Goal: Task Accomplishment & Management: Use online tool/utility

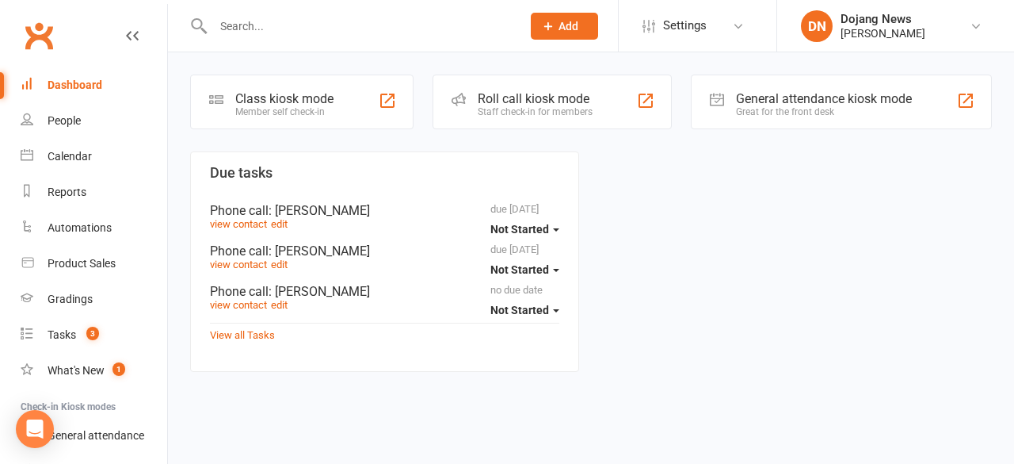
click at [504, 100] on div "Roll call kiosk mode" at bounding box center [535, 98] width 115 height 15
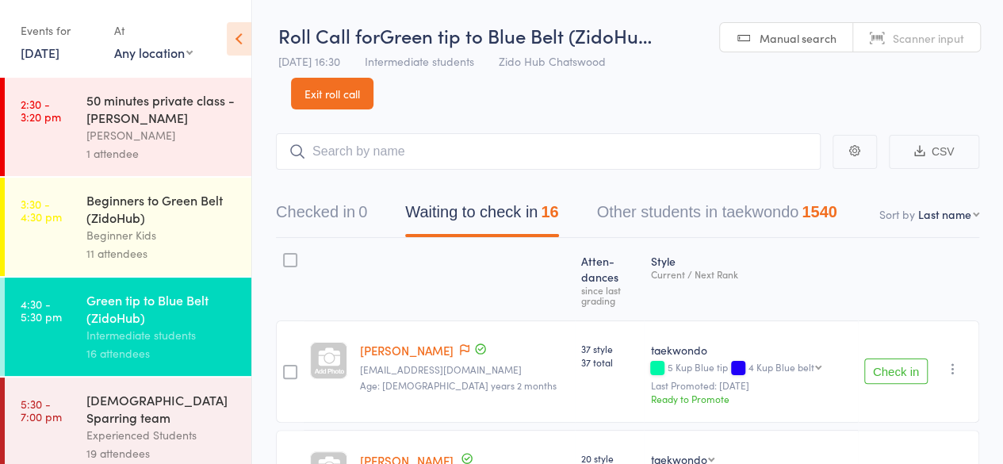
click at [132, 231] on div "Beginner Kids" at bounding box center [161, 235] width 151 height 18
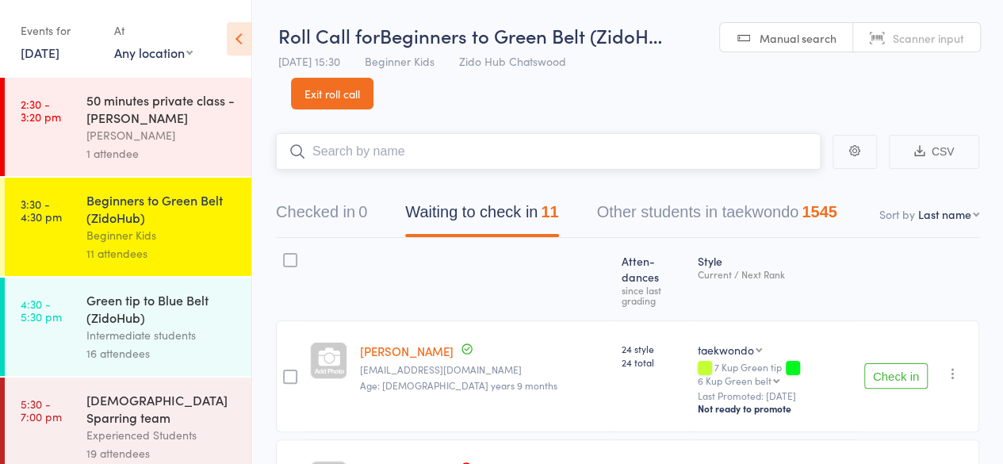
click at [473, 153] on input "search" at bounding box center [548, 151] width 544 height 36
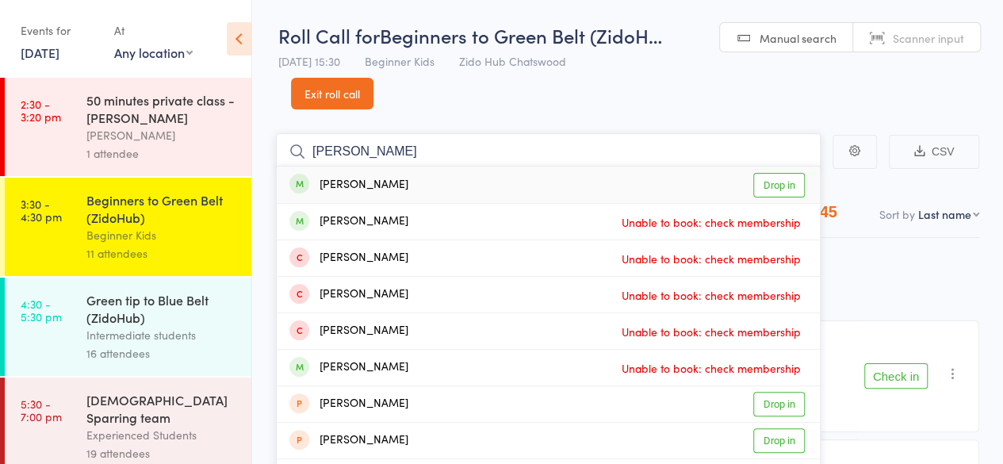
type input "[PERSON_NAME]"
click at [369, 178] on div "[PERSON_NAME] Drop in" at bounding box center [548, 184] width 543 height 36
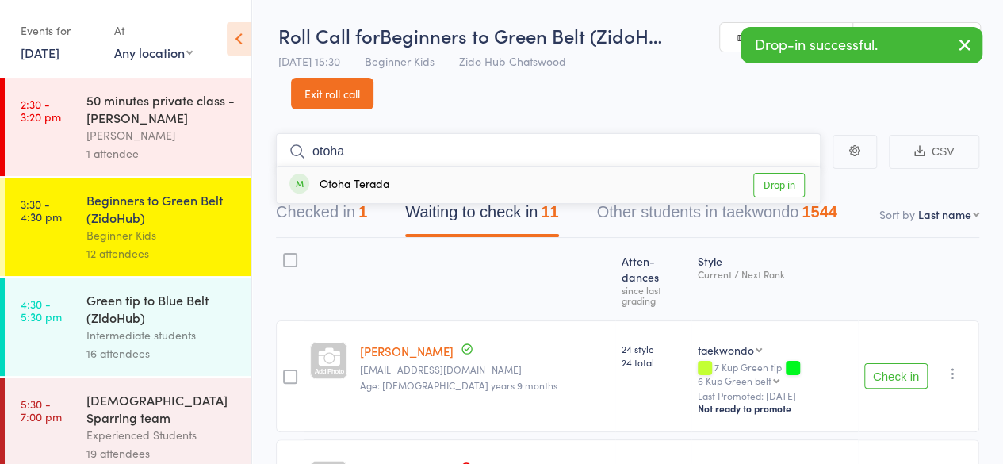
type input "otoha"
click at [350, 188] on div "Otoha Terada" at bounding box center [339, 185] width 100 height 18
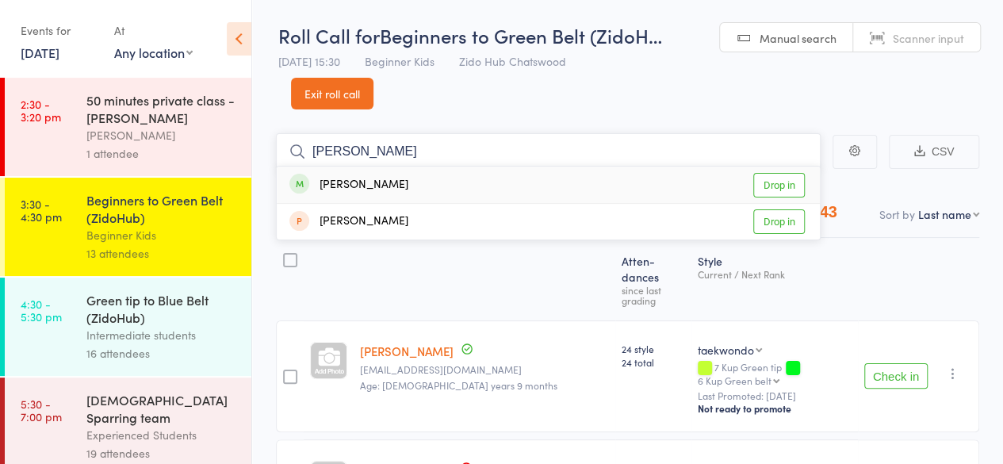
type input "[PERSON_NAME]"
click at [352, 187] on div "[PERSON_NAME]" at bounding box center [348, 185] width 119 height 18
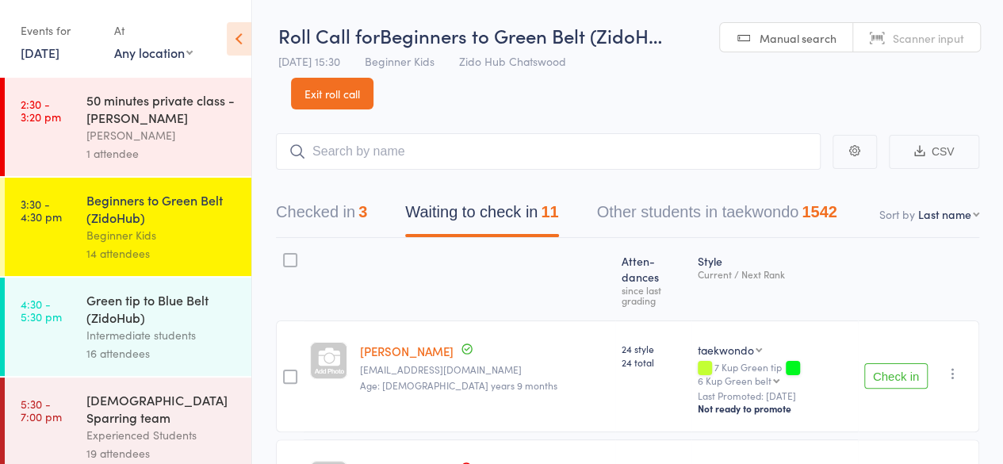
click at [197, 321] on div "Green tip to Blue Belt (ZidoHub)" at bounding box center [161, 308] width 151 height 35
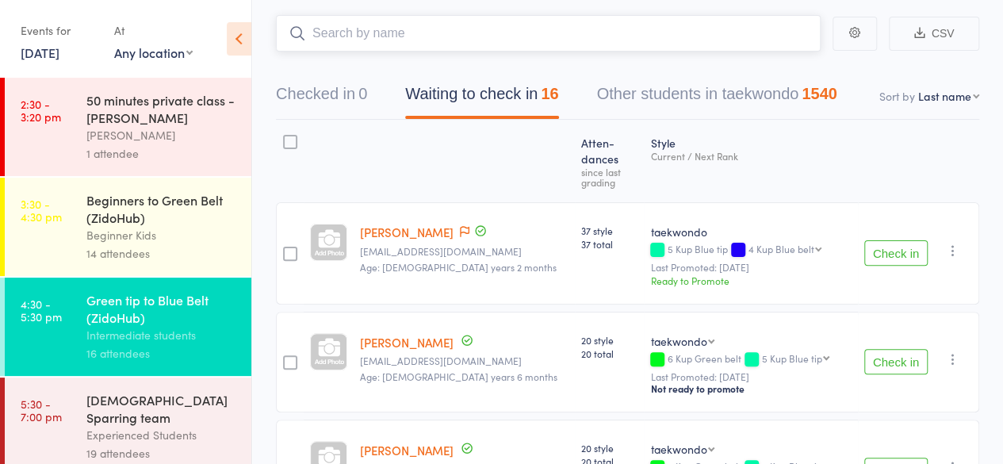
scroll to position [120, 0]
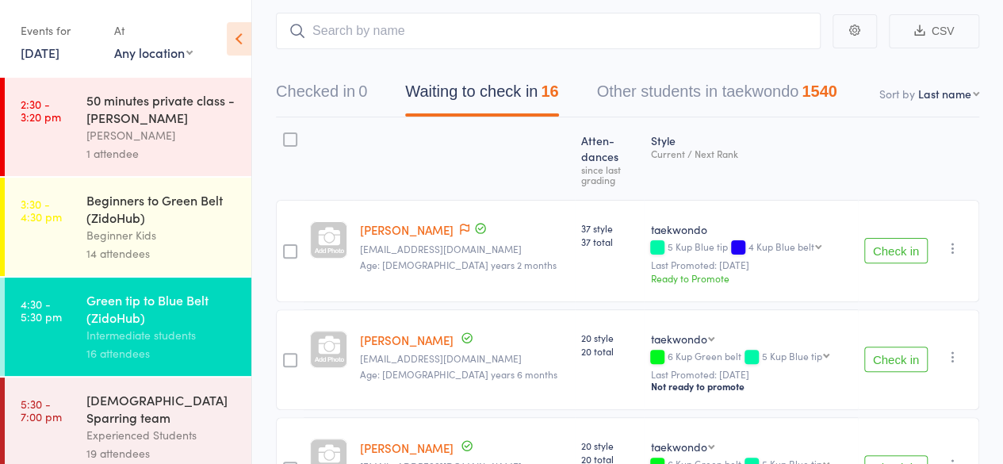
click at [883, 238] on button "Check in" at bounding box center [895, 250] width 63 height 25
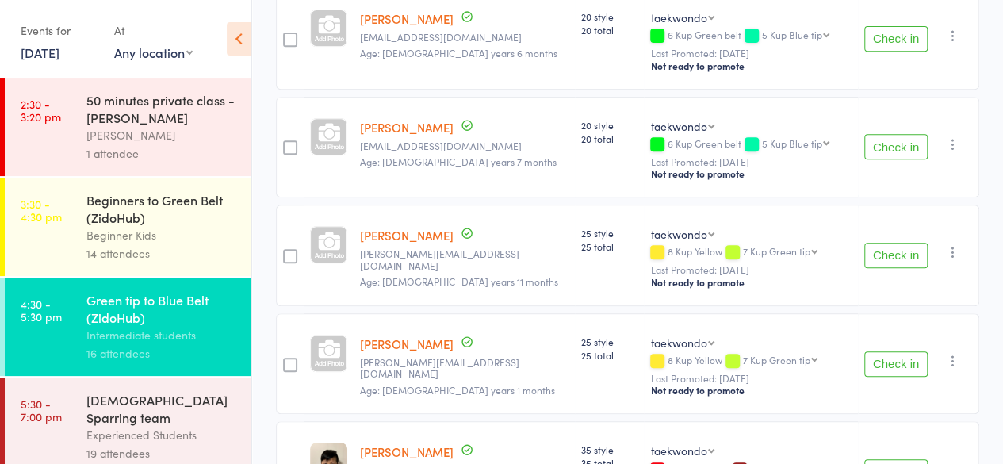
scroll to position [340, 0]
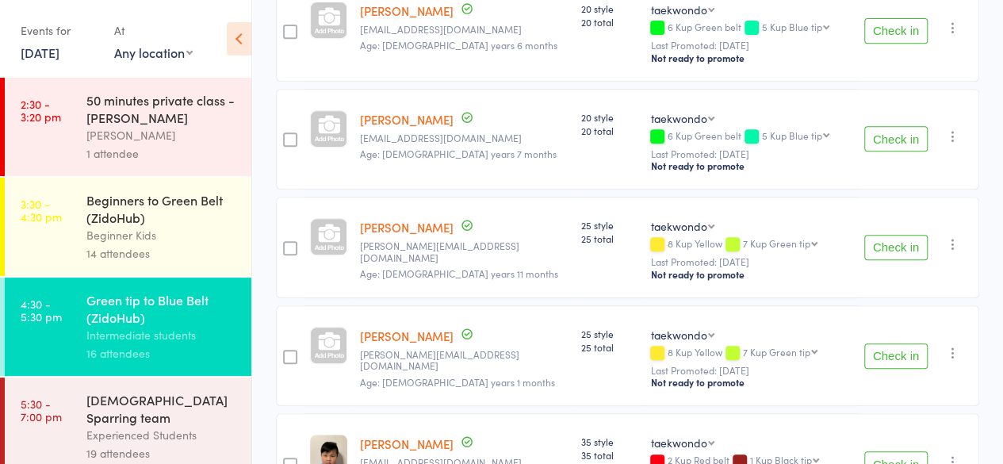
click at [882, 235] on button "Check in" at bounding box center [895, 247] width 63 height 25
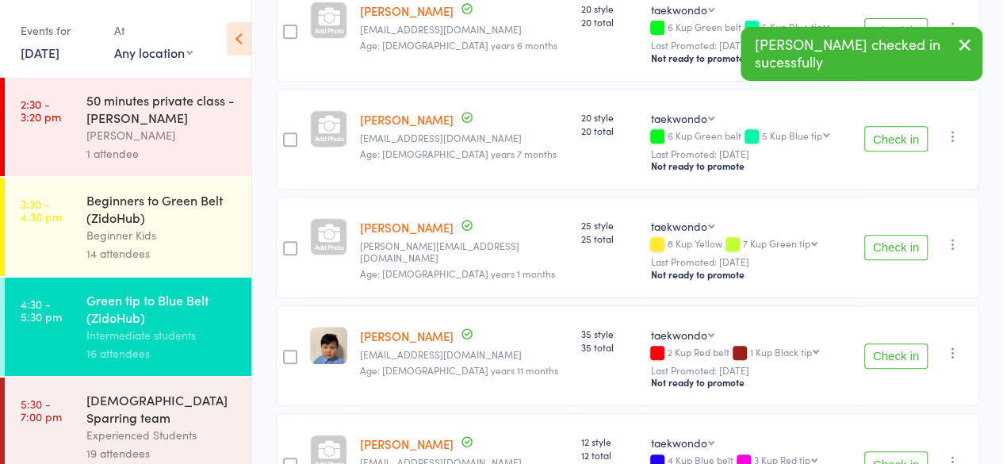
click at [900, 235] on button "Check in" at bounding box center [895, 247] width 63 height 25
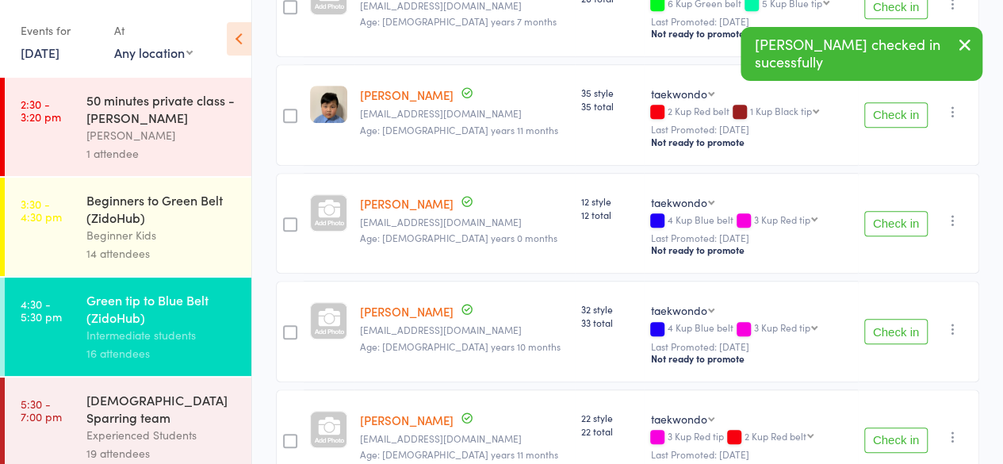
scroll to position [473, 0]
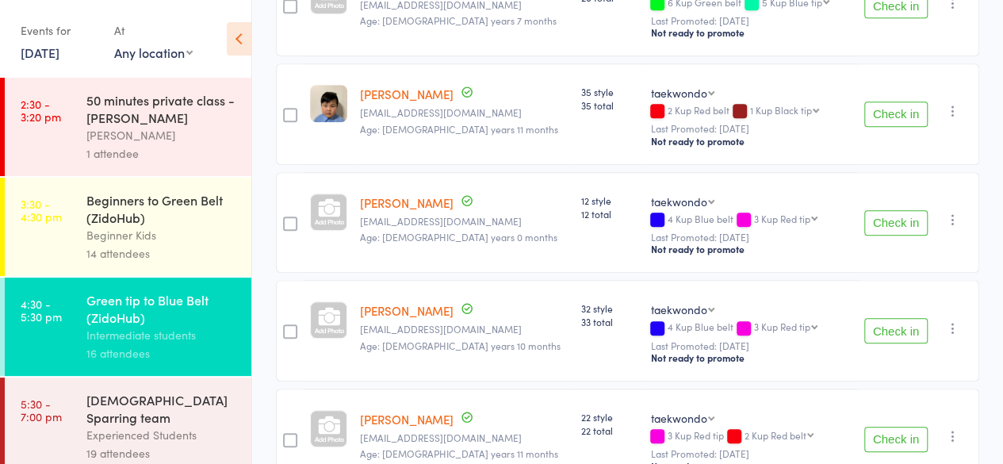
click at [906, 210] on button "Check in" at bounding box center [895, 222] width 63 height 25
click at [880, 318] on button "Check in" at bounding box center [895, 330] width 63 height 25
click at [888, 318] on button "Check in" at bounding box center [895, 330] width 63 height 25
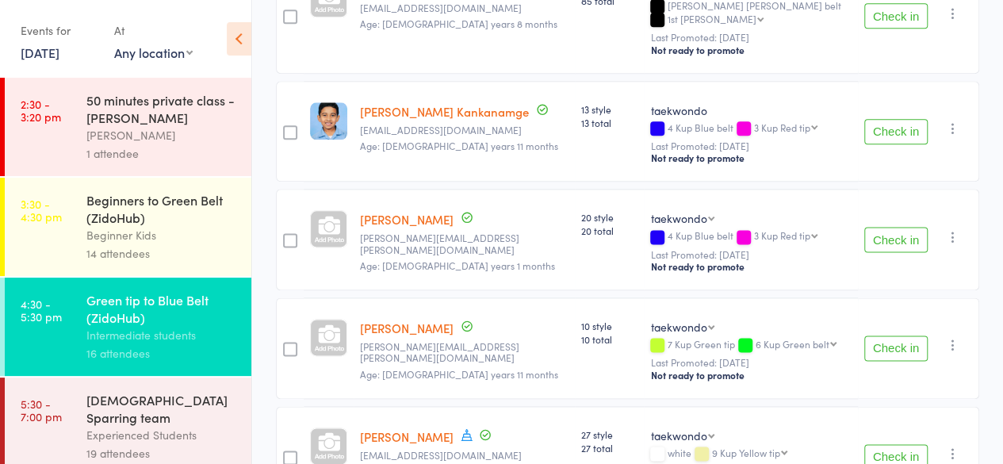
scroll to position [907, 0]
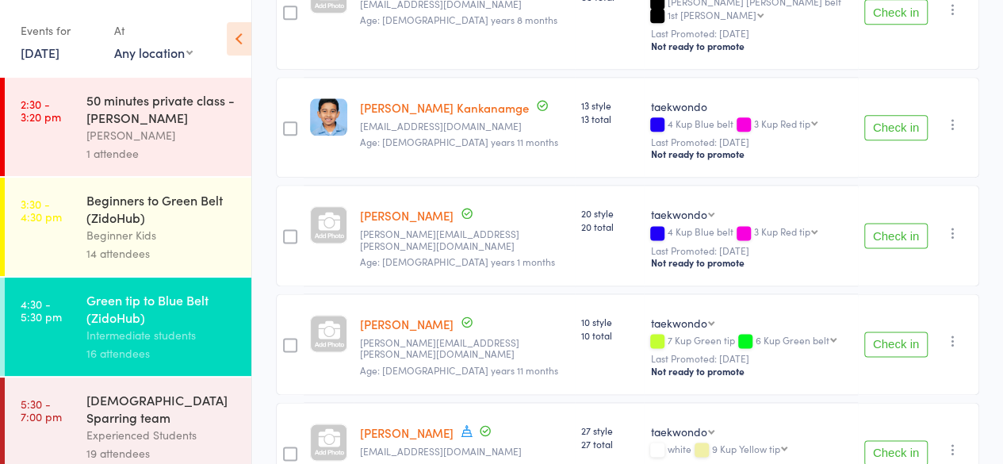
click at [910, 223] on button "Check in" at bounding box center [895, 235] width 63 height 25
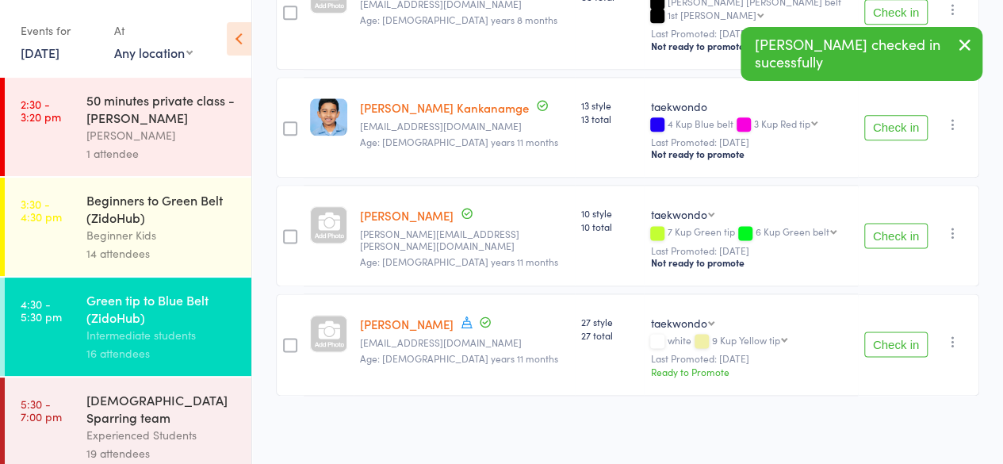
scroll to position [859, 0]
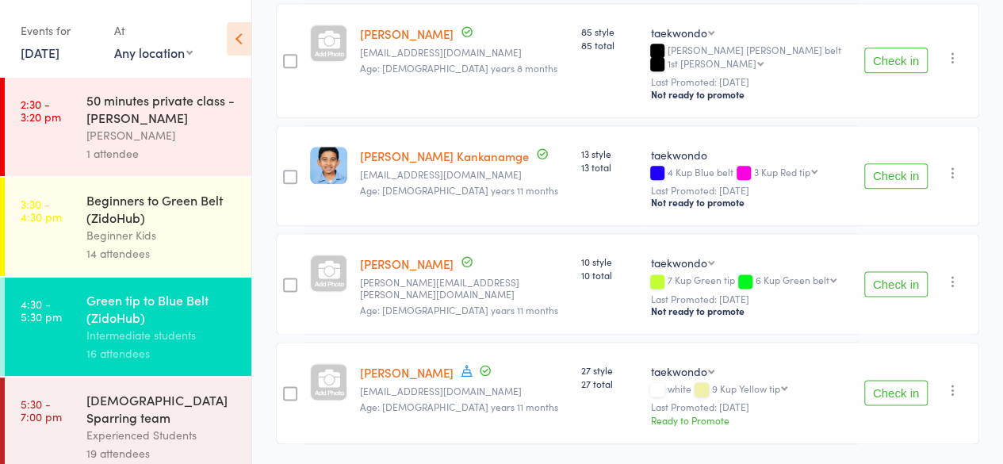
click at [891, 271] on button "Check in" at bounding box center [895, 283] width 63 height 25
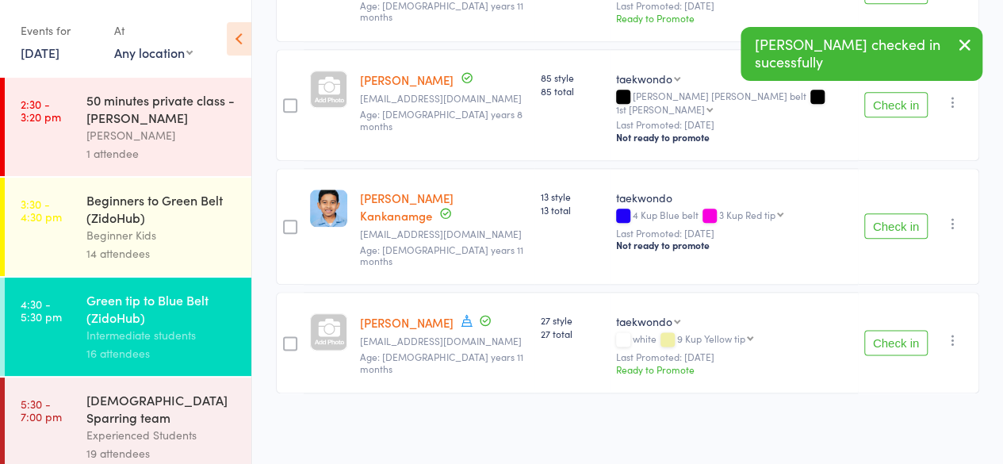
scroll to position [752, 0]
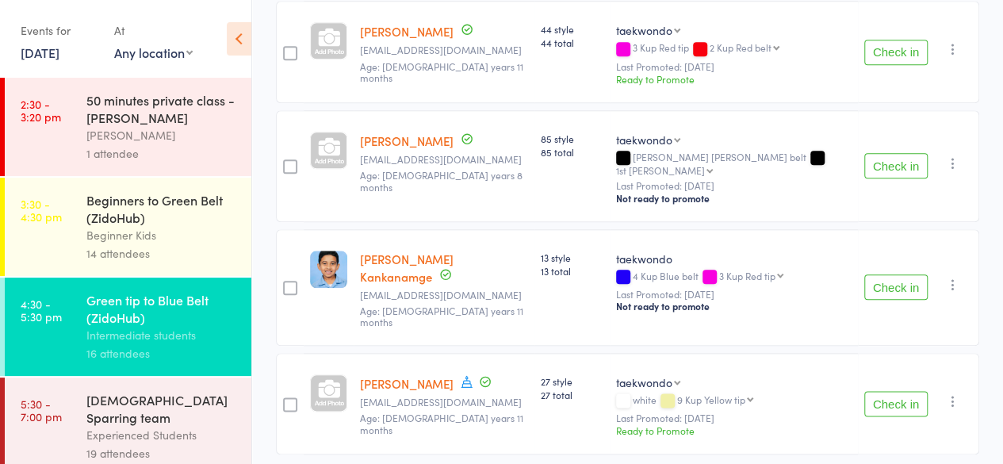
click at [890, 391] on button "Check in" at bounding box center [895, 403] width 63 height 25
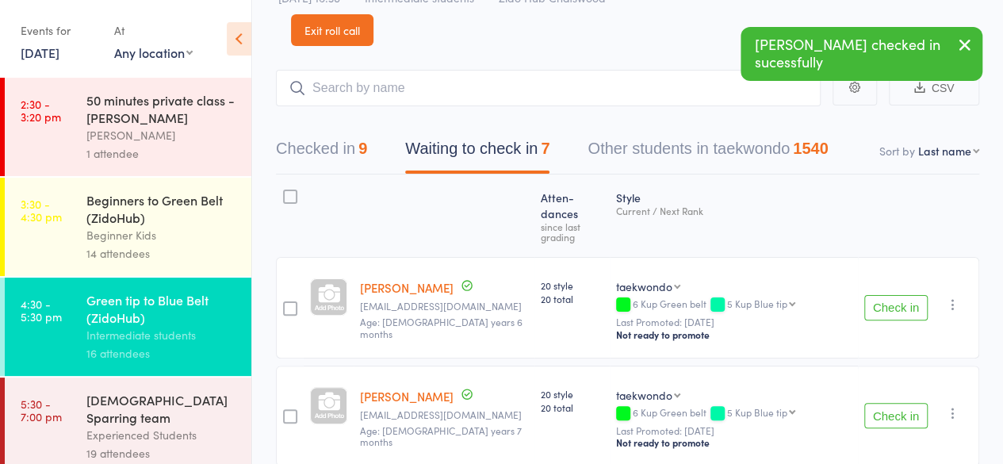
scroll to position [55, 0]
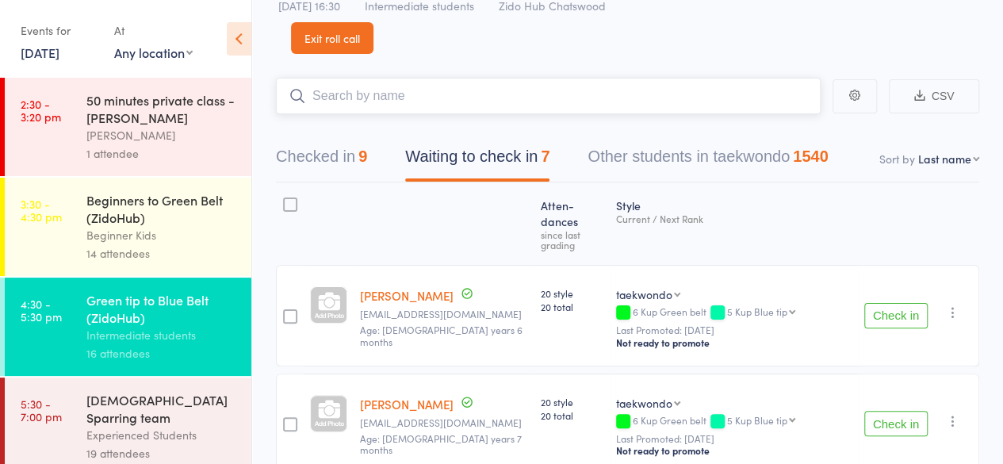
click at [384, 88] on input "search" at bounding box center [548, 96] width 544 height 36
type input "orla"
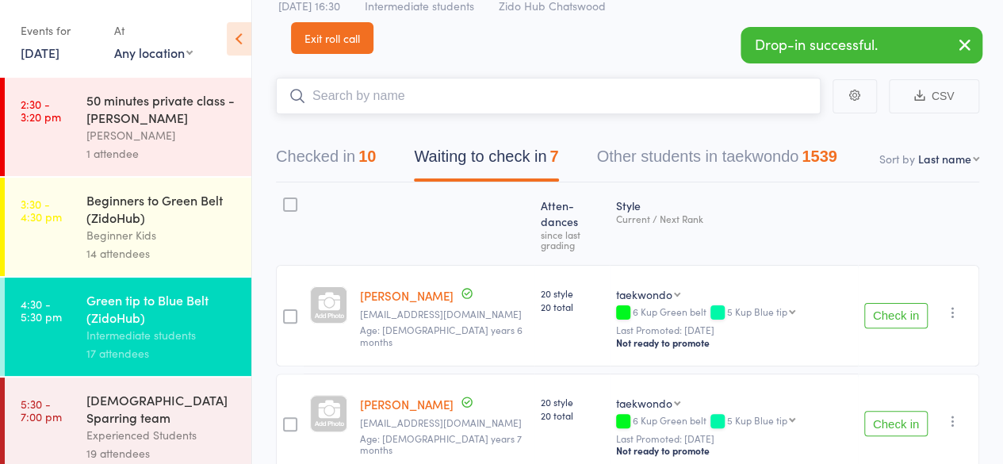
click at [361, 159] on button "Checked in 10" at bounding box center [326, 160] width 100 height 42
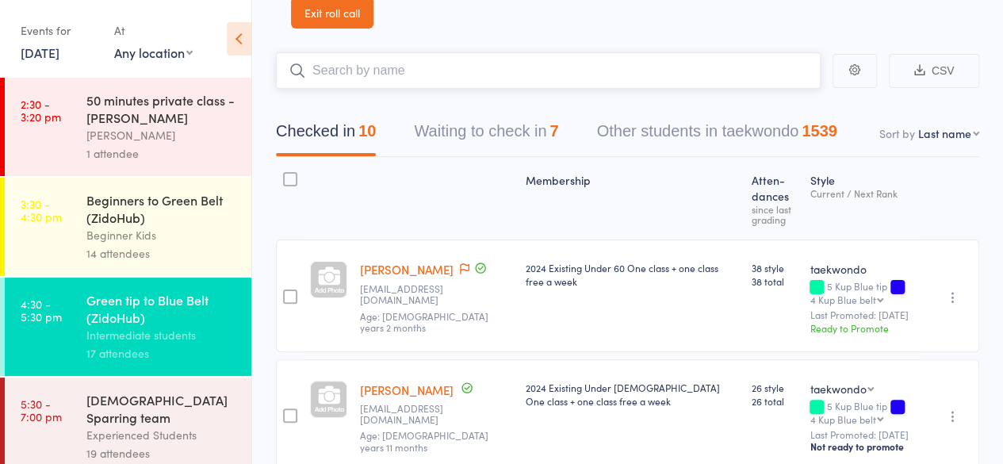
scroll to position [78, 0]
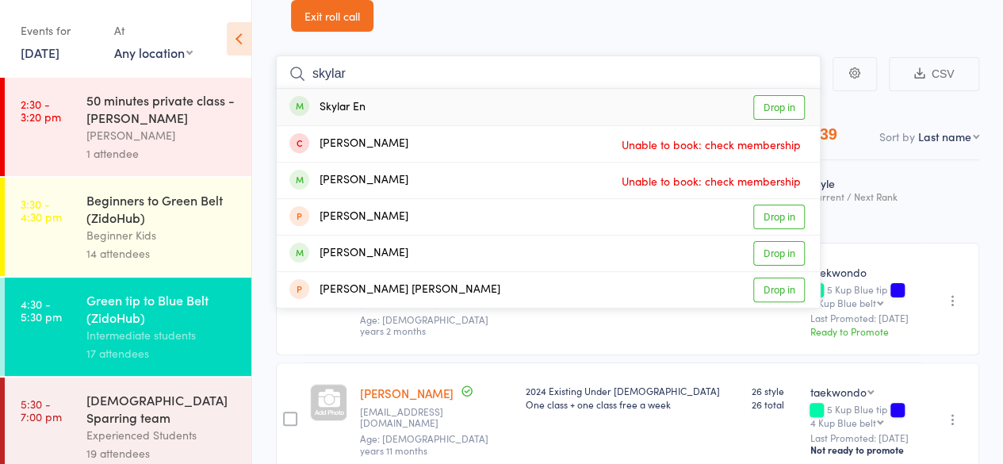
type input "skylar"
click at [789, 108] on link "Drop in" at bounding box center [779, 107] width 52 height 25
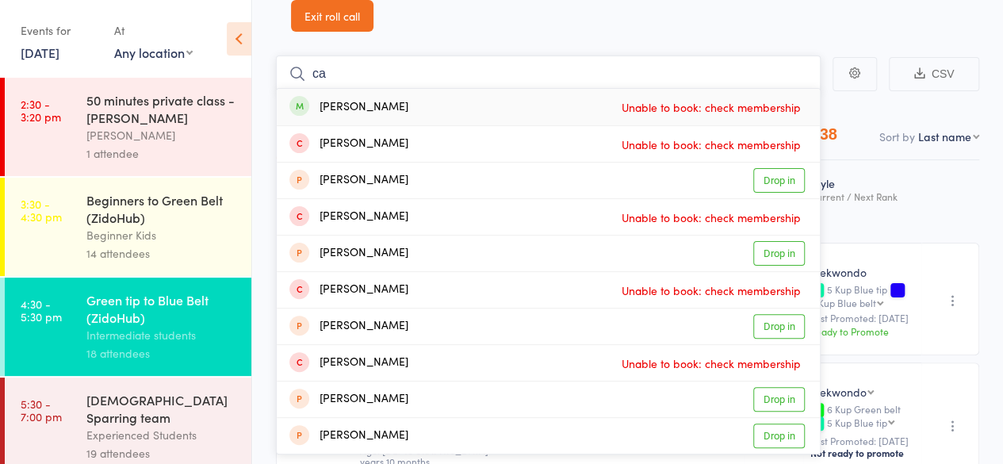
type input "c"
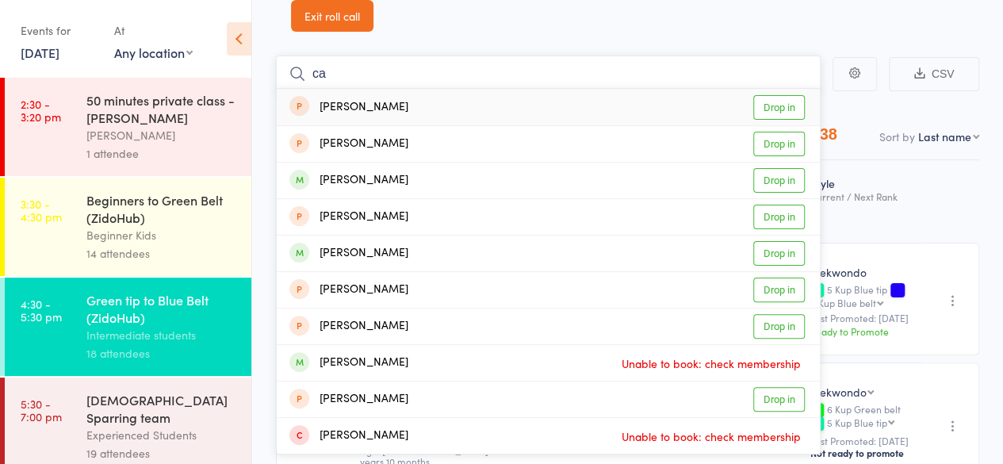
type input "c"
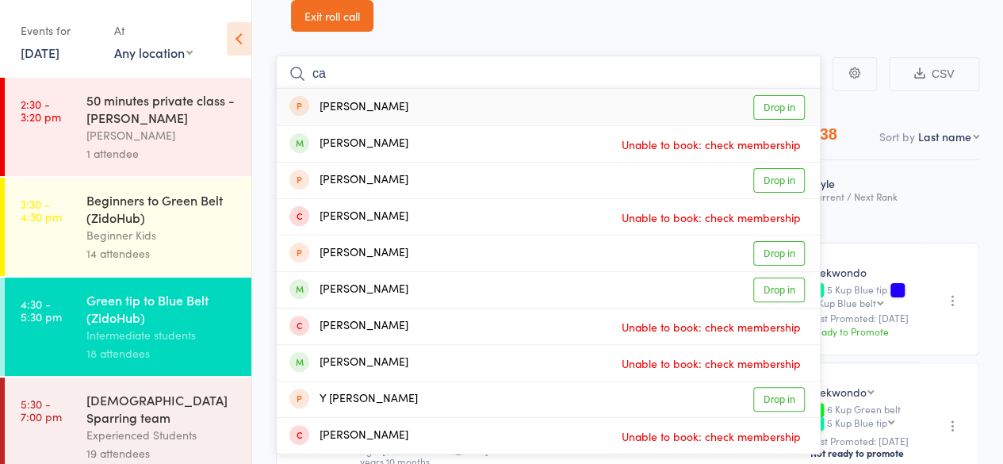
type input "c"
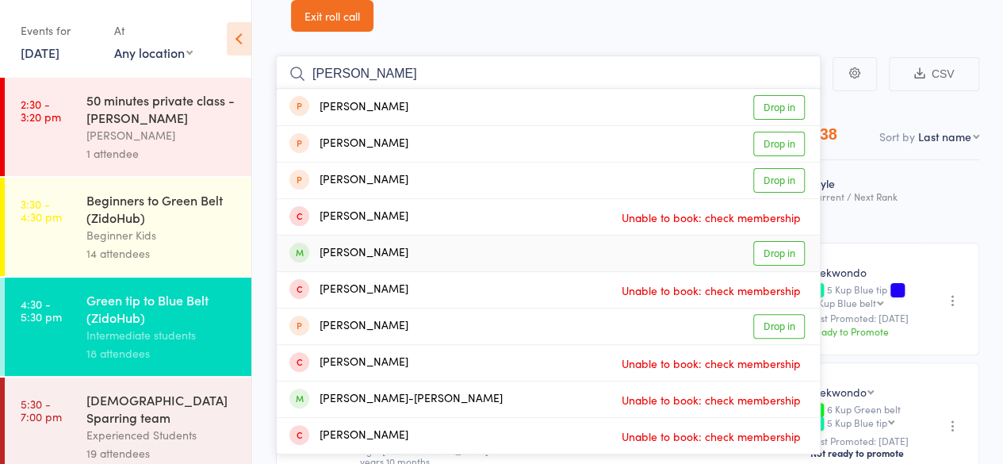
type input "[PERSON_NAME]"
click at [769, 246] on link "Drop in" at bounding box center [779, 253] width 52 height 25
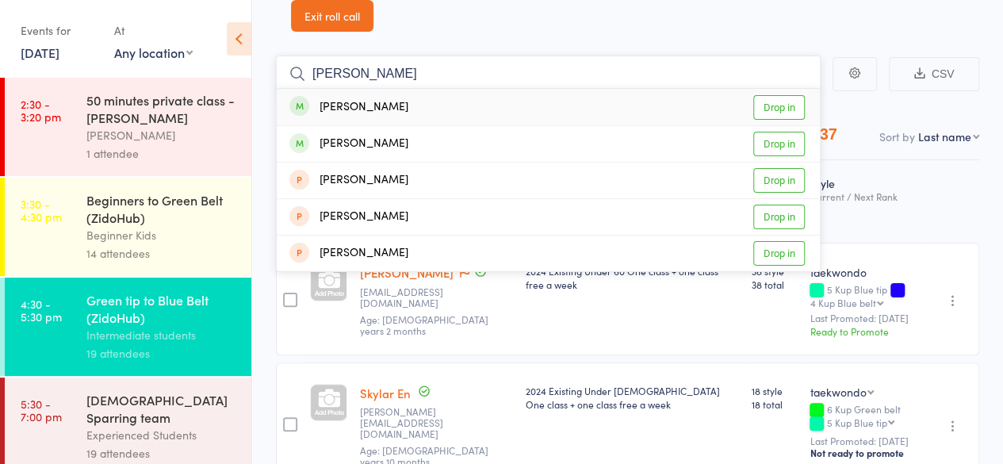
type input "[PERSON_NAME]"
click at [777, 103] on link "Drop in" at bounding box center [779, 107] width 52 height 25
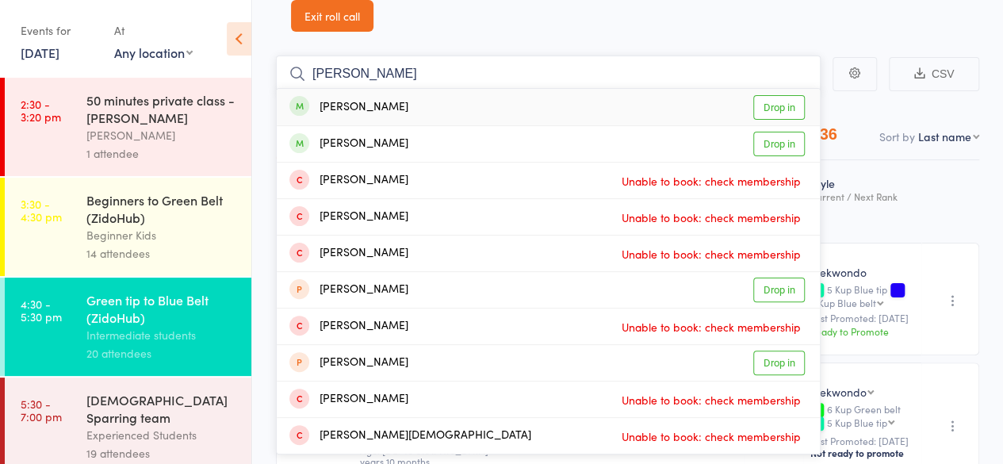
type input "[PERSON_NAME]"
click at [780, 108] on link "Drop in" at bounding box center [779, 107] width 52 height 25
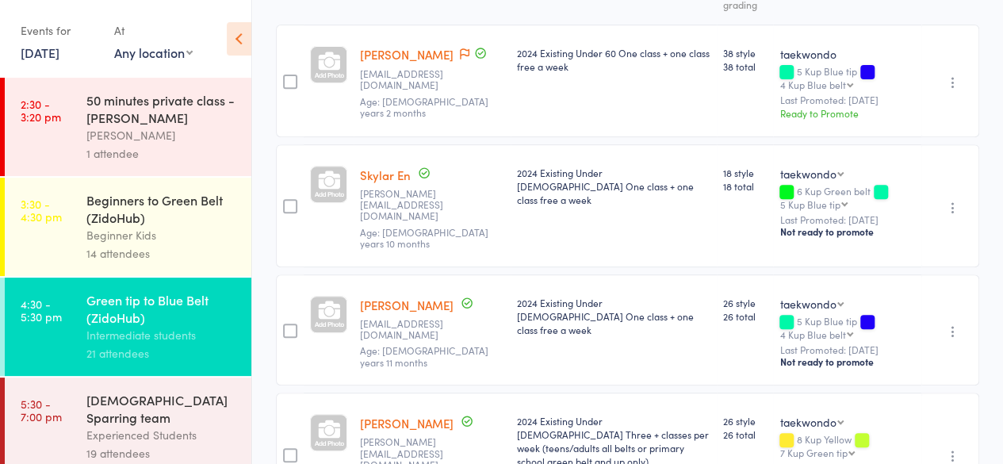
scroll to position [0, 0]
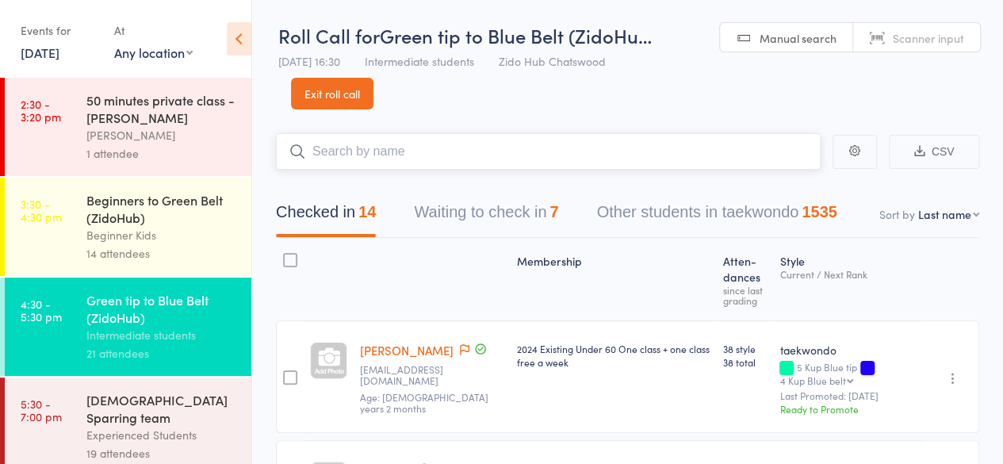
click at [501, 212] on button "Waiting to check in 7" at bounding box center [486, 216] width 144 height 42
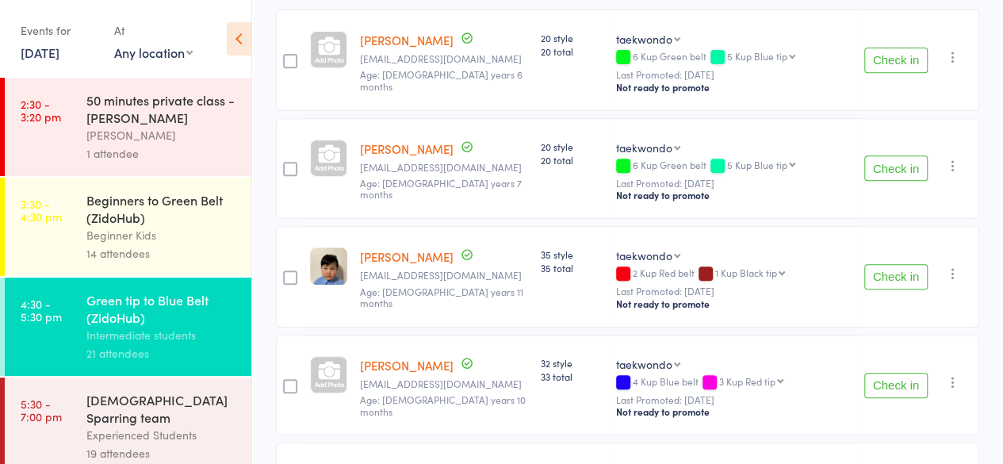
scroll to position [431, 0]
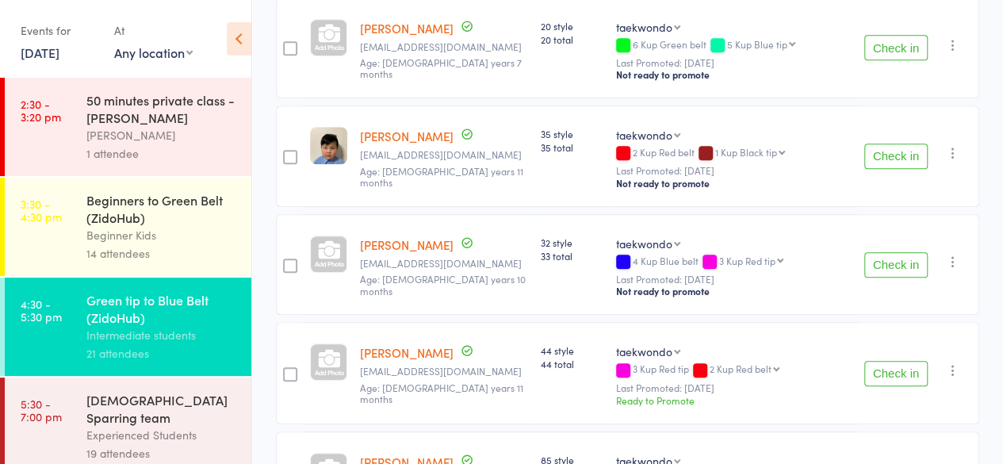
click at [891, 252] on button "Check in" at bounding box center [895, 264] width 63 height 25
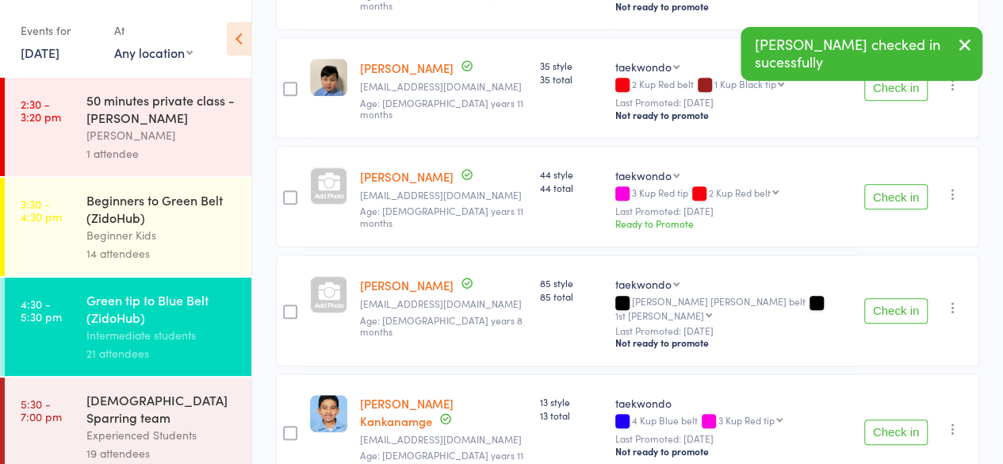
scroll to position [504, 0]
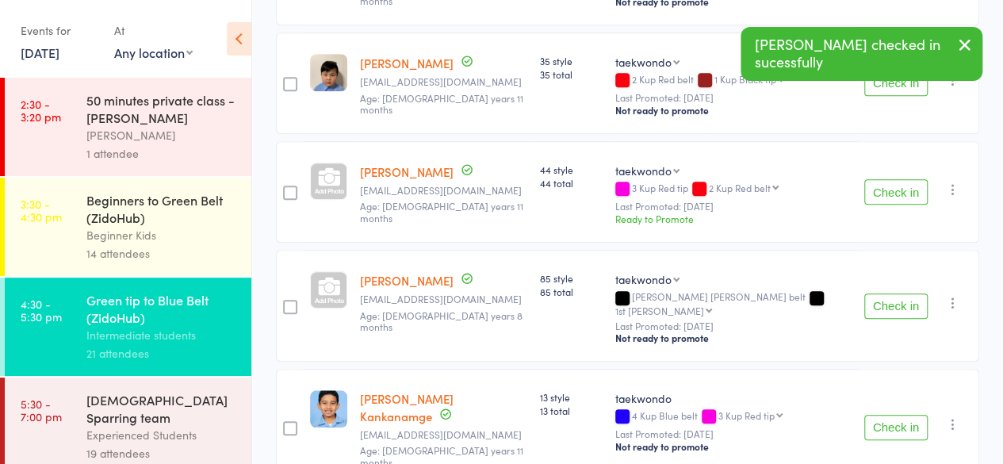
click at [892, 293] on button "Check in" at bounding box center [895, 305] width 63 height 25
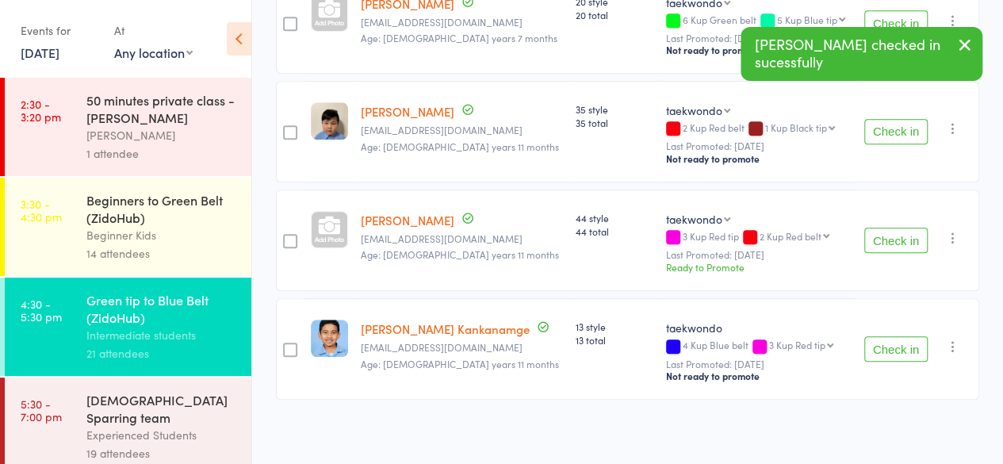
scroll to position [0, 0]
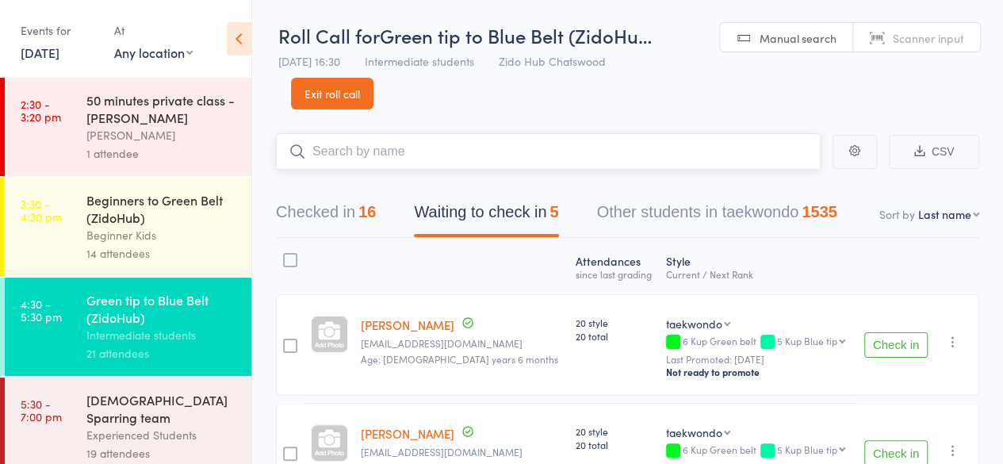
click at [371, 148] on input "search" at bounding box center [548, 151] width 544 height 36
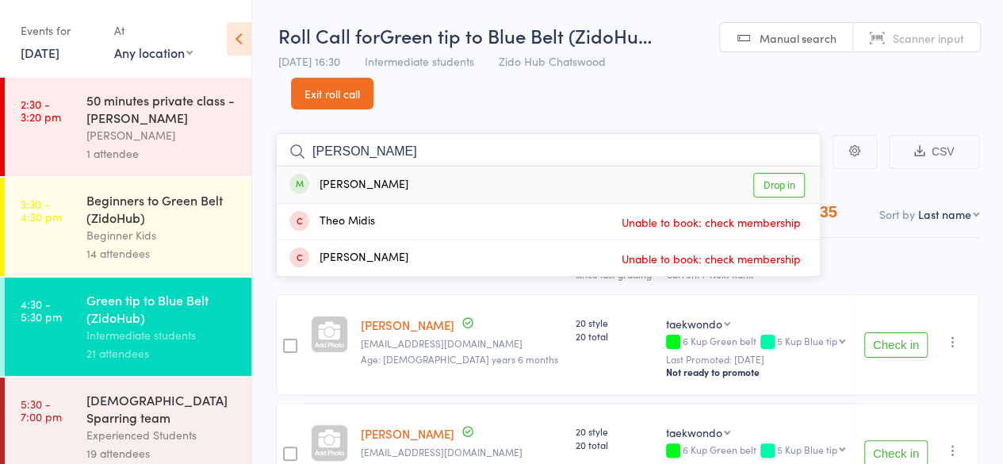
type input "[PERSON_NAME]"
click at [770, 175] on link "Drop in" at bounding box center [779, 185] width 52 height 25
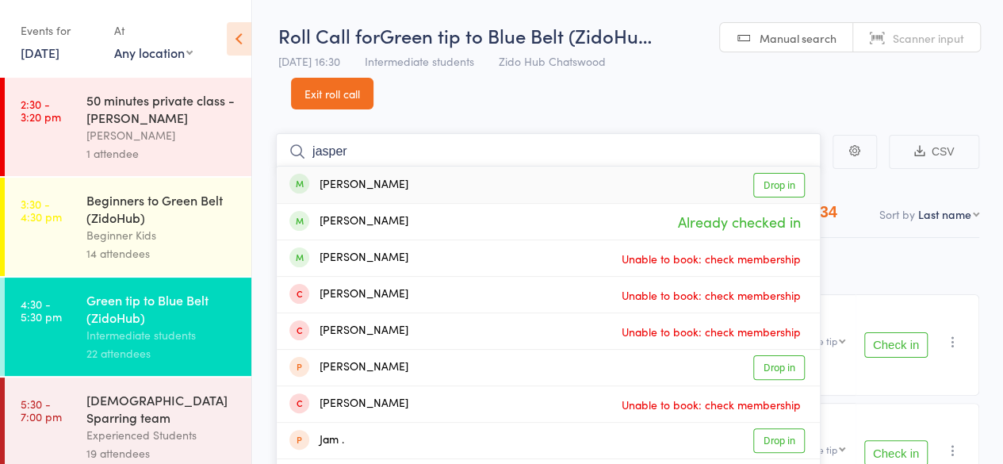
type input "jasper"
click at [785, 171] on div "[PERSON_NAME] Drop in" at bounding box center [548, 184] width 543 height 36
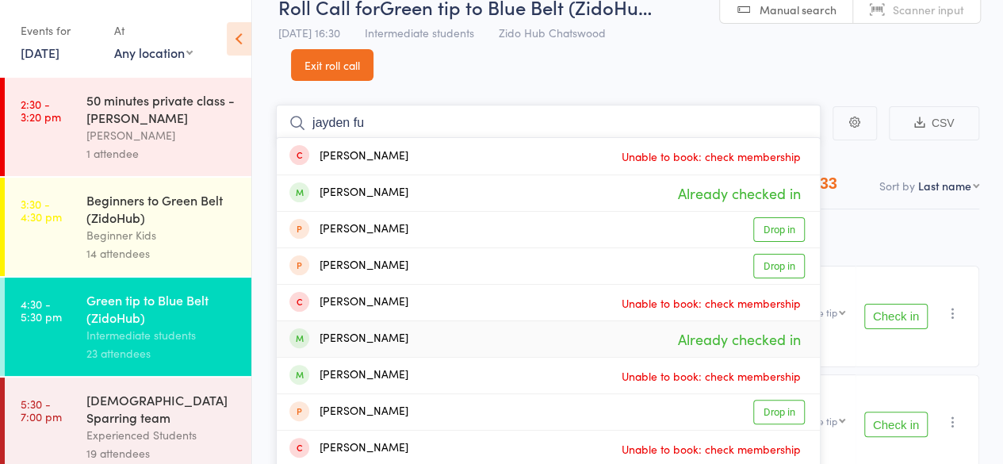
scroll to position [26, 0]
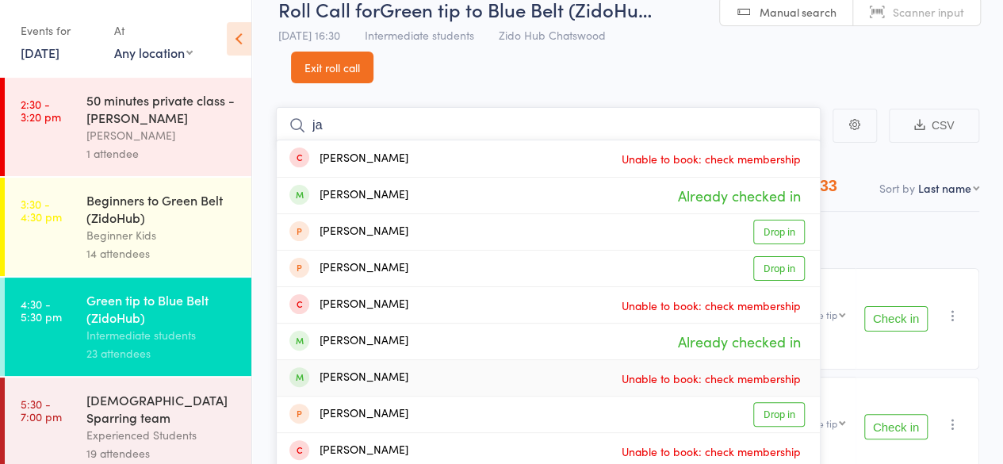
type input "j"
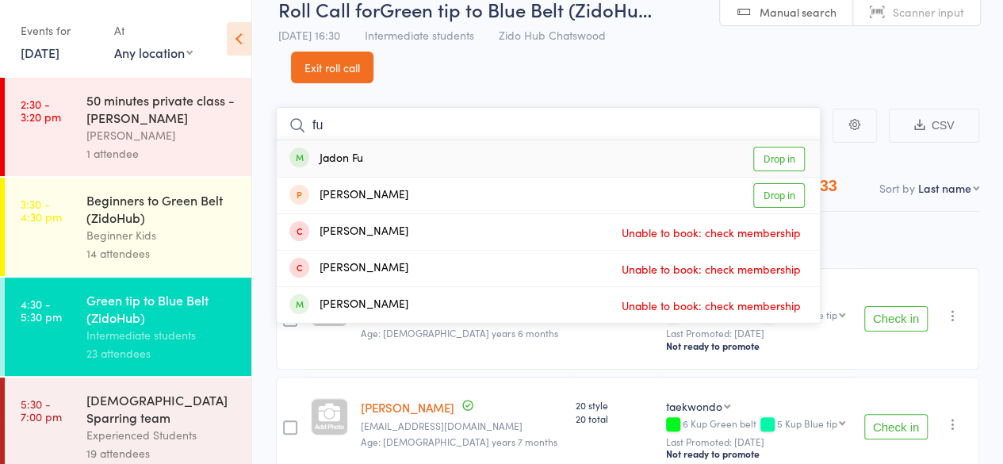
type input "fu"
click at [777, 154] on link "Drop in" at bounding box center [779, 159] width 52 height 25
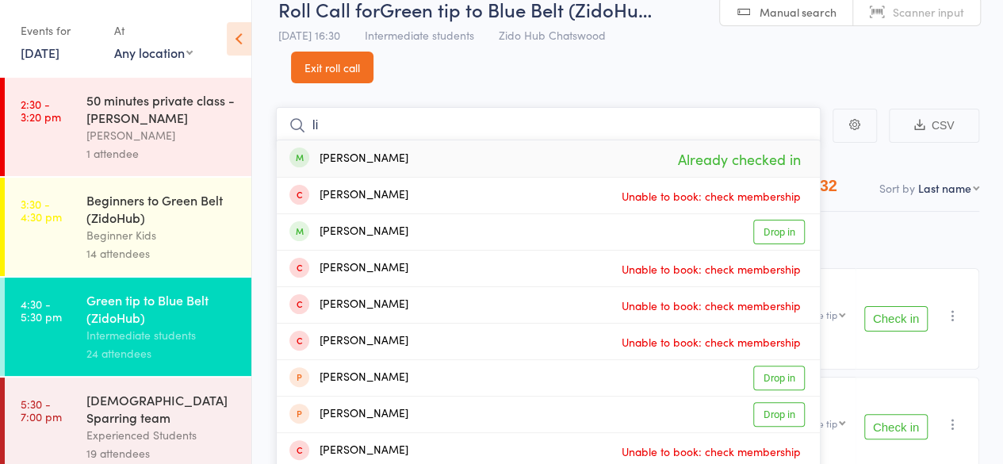
type input "l"
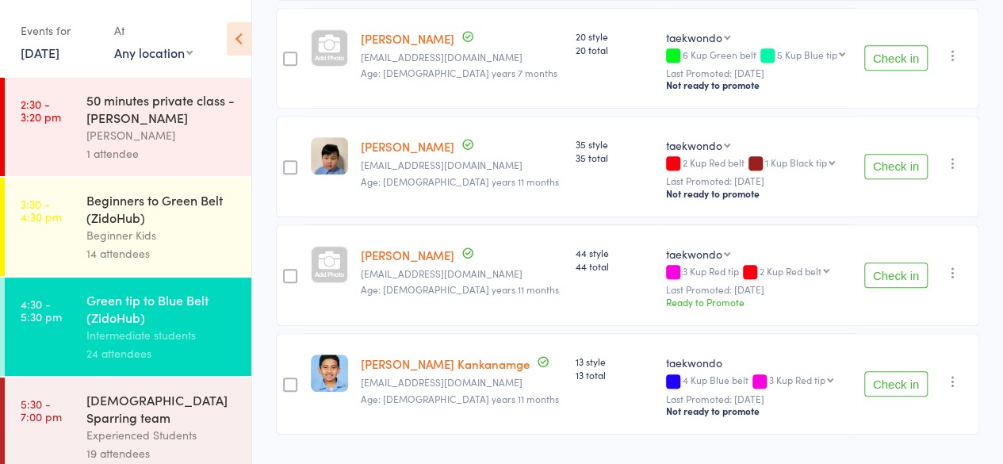
scroll to position [430, 0]
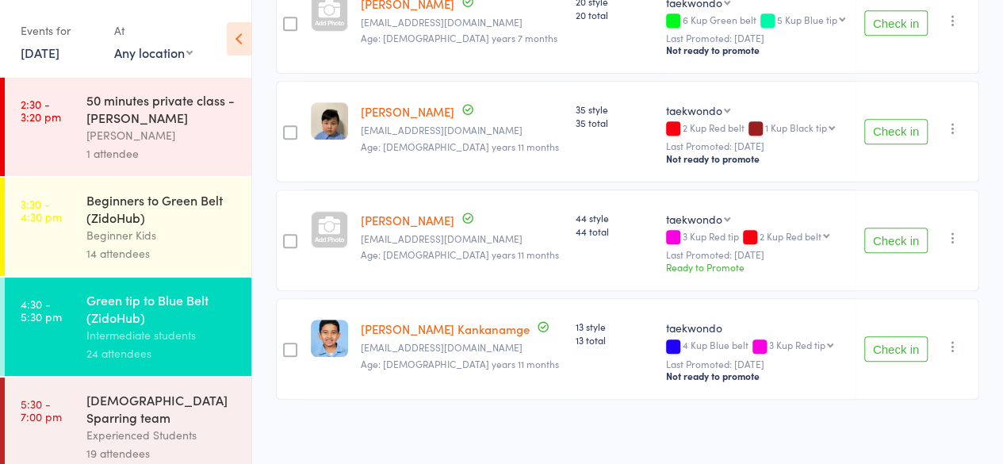
click at [899, 231] on button "Check in" at bounding box center [895, 239] width 63 height 25
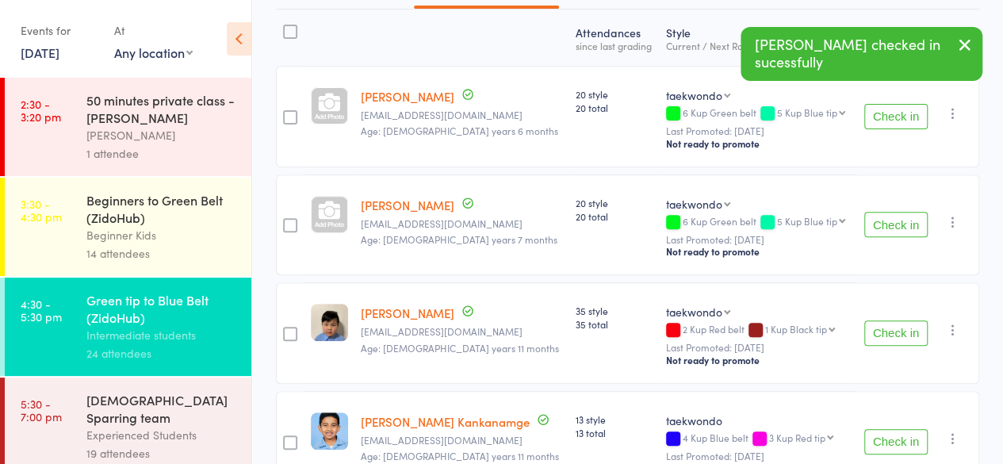
scroll to position [227, 0]
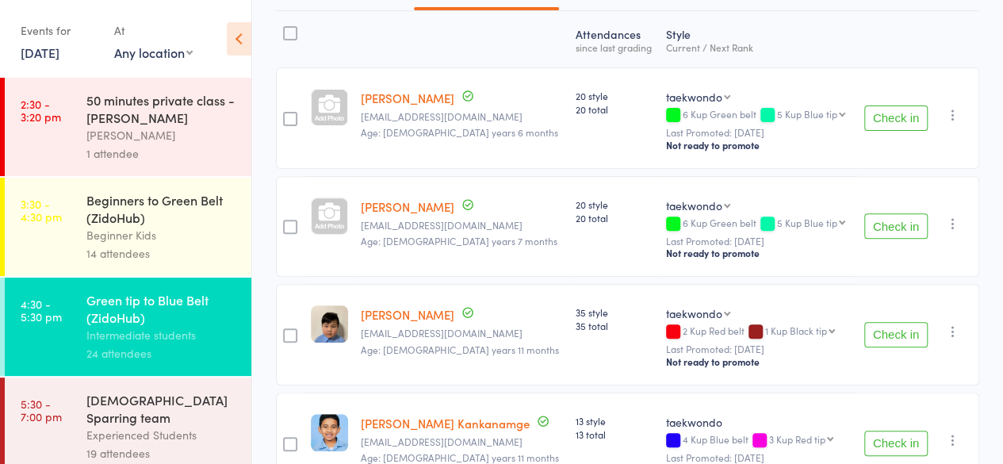
click at [887, 108] on button "Check in" at bounding box center [895, 117] width 63 height 25
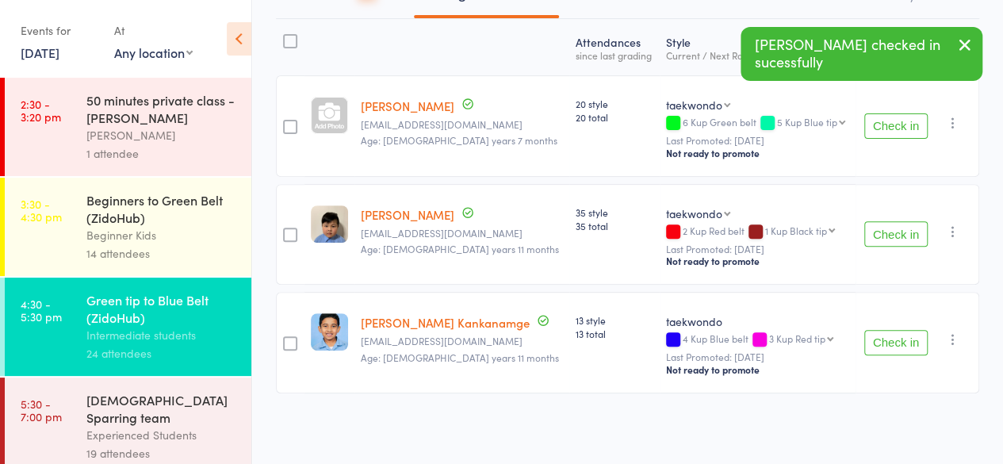
scroll to position [215, 0]
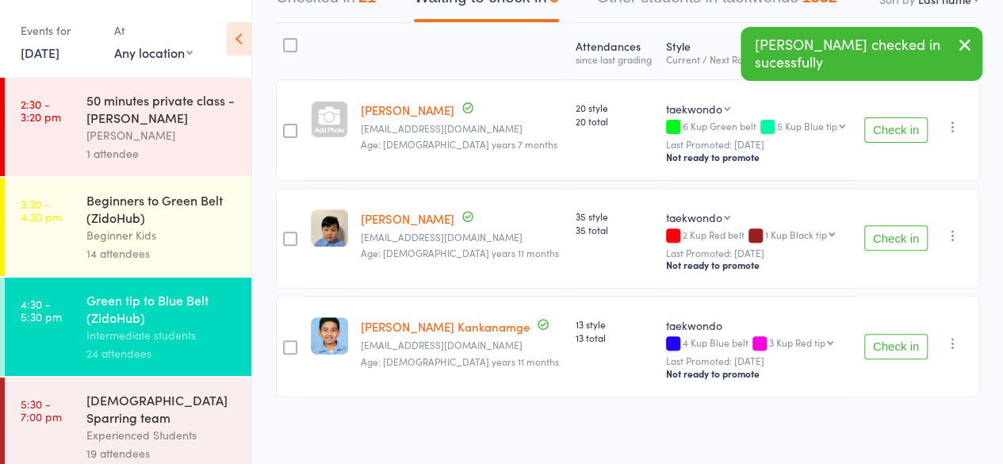
click at [893, 123] on button "Check in" at bounding box center [895, 129] width 63 height 25
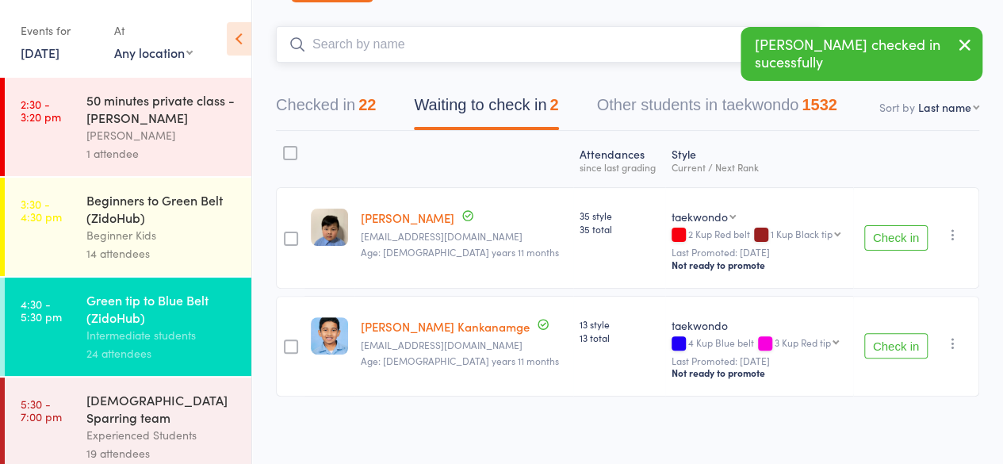
click at [579, 37] on input "search" at bounding box center [548, 44] width 544 height 36
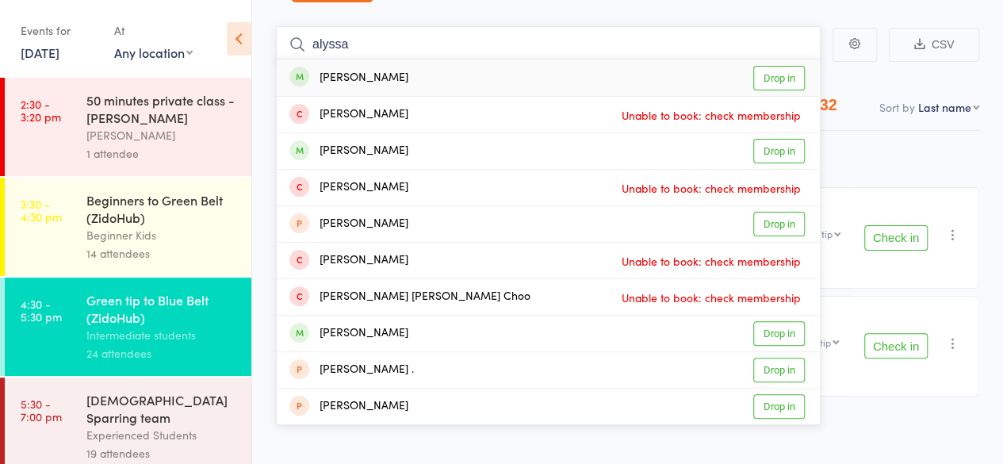
click at [620, 45] on input "alyssa" at bounding box center [548, 44] width 544 height 36
type input "alyssa s"
click at [776, 339] on link "Drop in" at bounding box center [779, 333] width 52 height 25
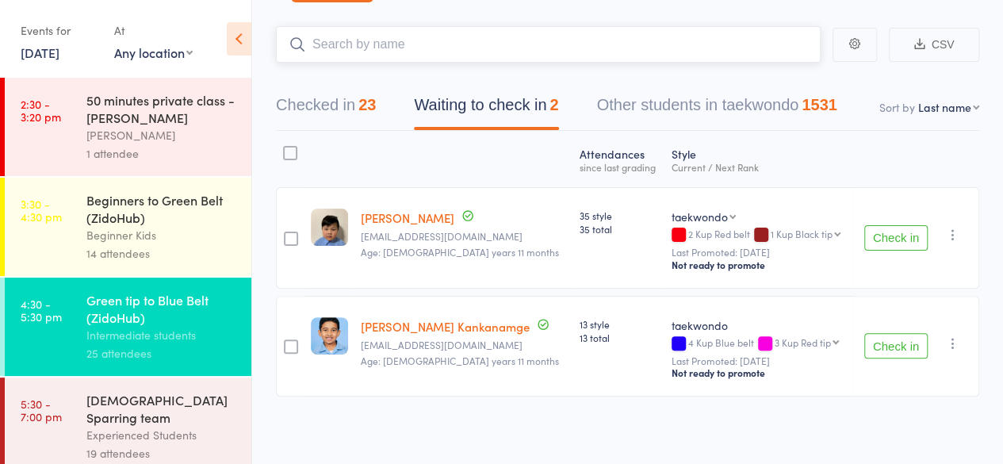
click at [353, 103] on button "Checked in 23" at bounding box center [326, 109] width 100 height 42
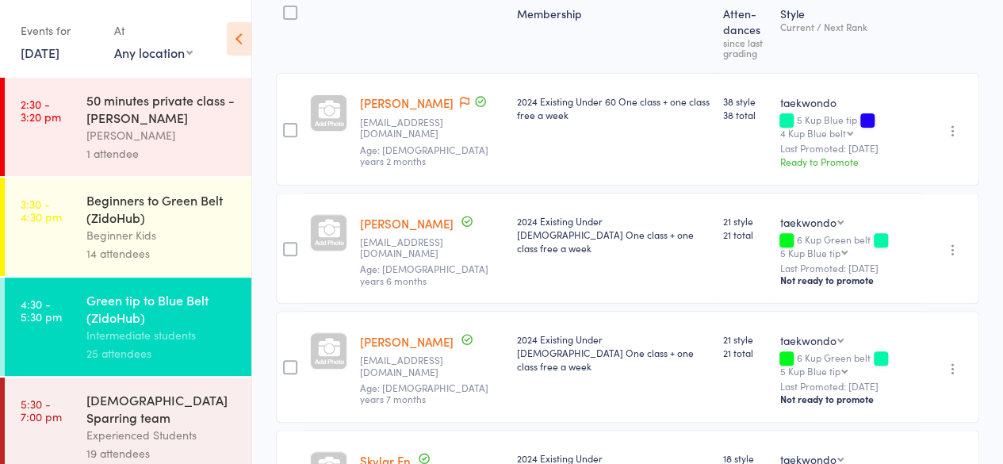
scroll to position [276, 0]
